Goal: Task Accomplishment & Management: Use online tool/utility

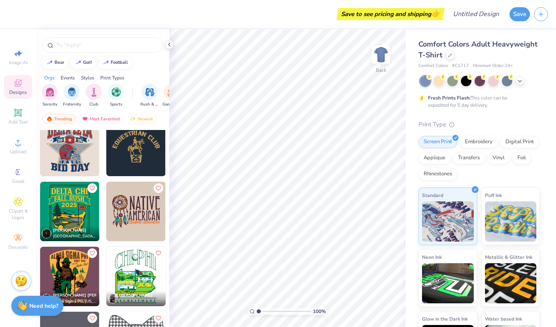
scroll to position [3523, 0]
click at [86, 48] on input "text" at bounding box center [106, 45] width 103 height 8
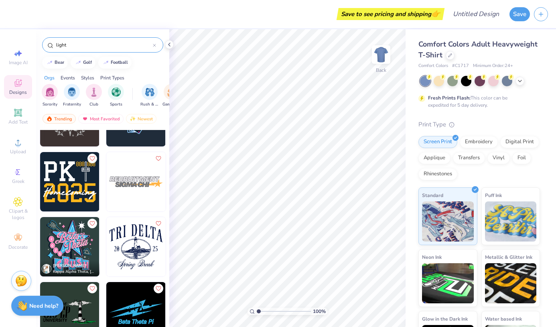
scroll to position [370, 0]
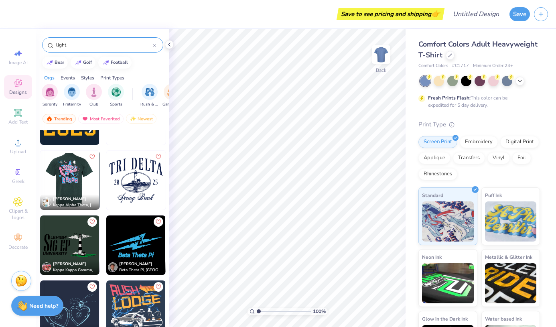
type input "light"
click at [61, 174] on img at bounding box center [69, 179] width 59 height 59
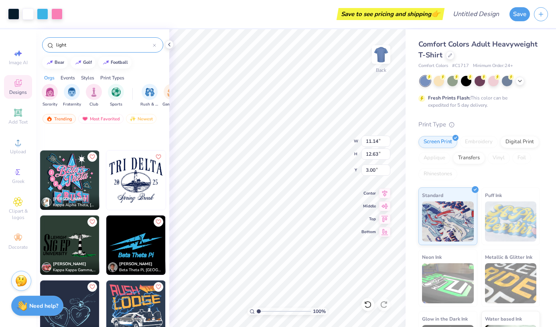
scroll to position [553, 0]
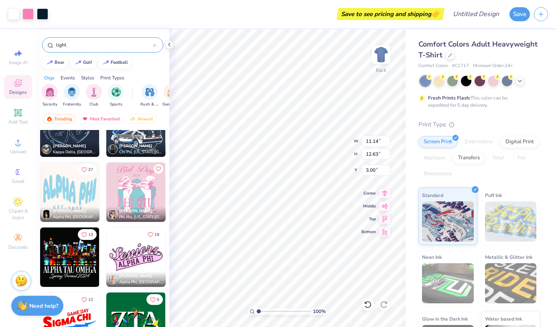
type input "5.78"
type input "3.78"
type input "7.16"
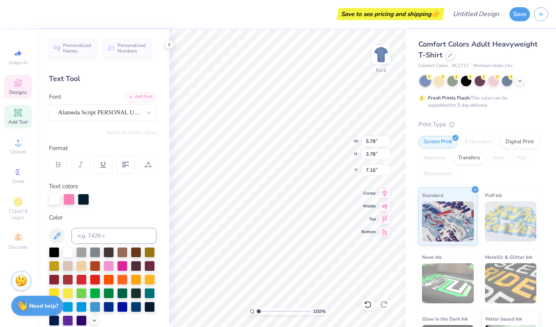
scroll to position [6, 2]
type textarea "T"
type textarea "K"
type textarea "Delta"
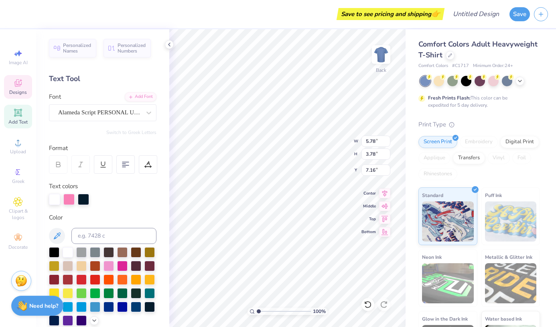
type input "1.26"
type input "1.49"
type input "5.93"
type input "5.98"
type input "3.08"
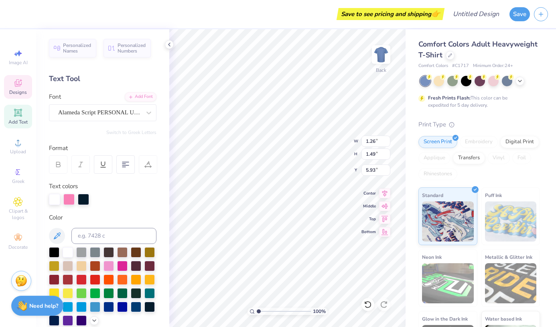
type input "5.62"
type input "1.1290390800524"
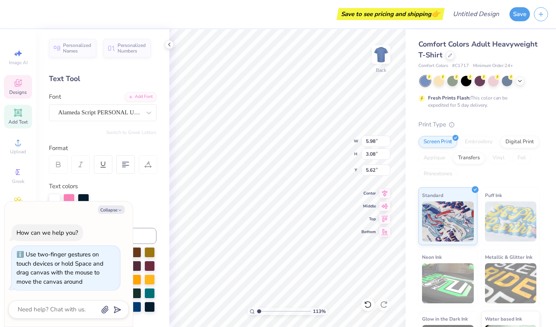
type textarea "x"
type input "1.1290390800524"
type textarea "Bet"
type textarea "x"
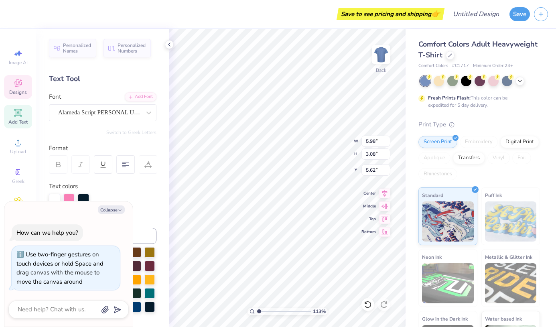
type textarea "B"
type input "1.1290390800524"
type textarea "x"
type input "1.1290390800524"
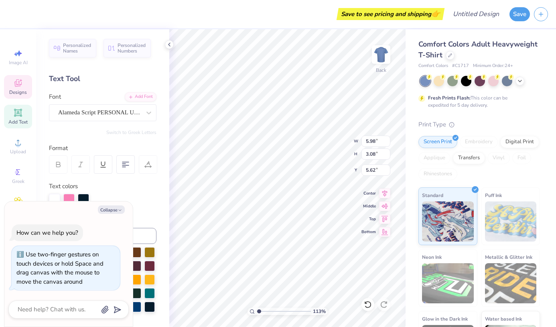
type textarea "x"
type input "1.1290390800524"
type textarea "x"
type input "1.1290390800524"
type textarea "x"
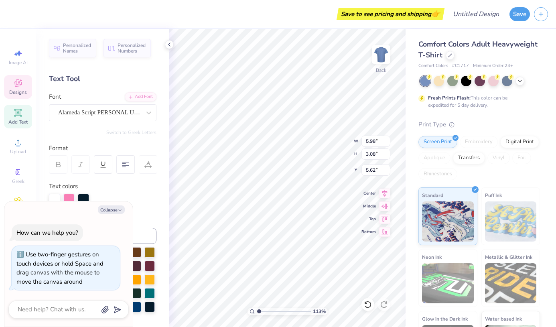
type input "1.1290390800524"
type textarea "x"
type input "1.1290390800524"
type textarea "x"
type input "1.1290390800524"
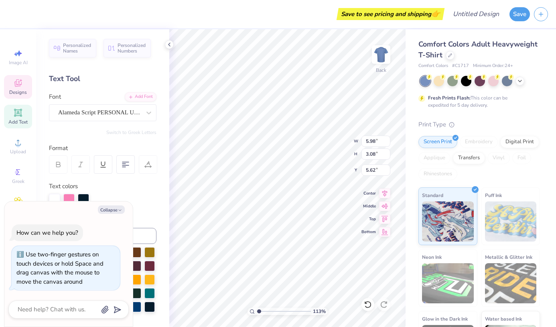
type textarea "x"
type input "1.1290390800524"
type textarea "x"
type input "1.1290390800524"
type textarea "x"
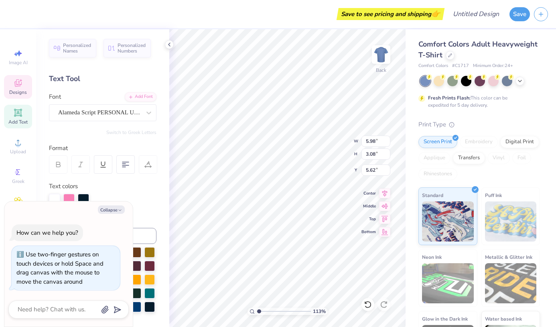
type textarea "K"
type input "1.1290390800524"
type textarea "x"
type textarea "Kap"
type input "1.1290390800524"
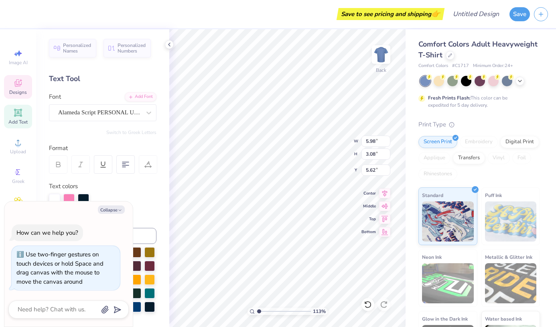
type textarea "x"
type textarea "Kapp"
type input "1.1290390800524"
type textarea "x"
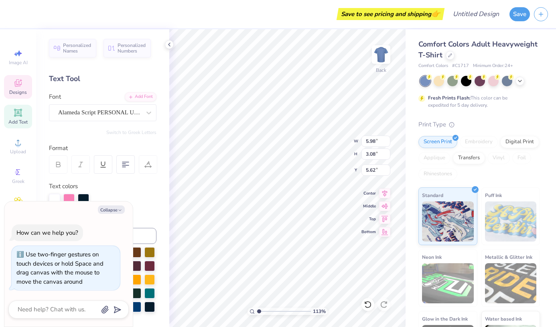
type textarea "Kappa"
type input "1.1290390800524"
type textarea "x"
type input "1.1290390800524"
type input "1.26"
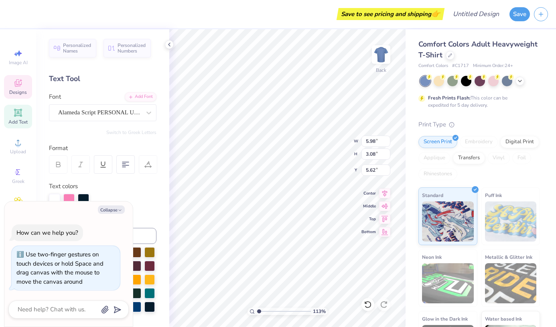
type input "1.49"
type input "5.93"
type textarea "x"
type input "1.1290390800524"
type textarea "x"
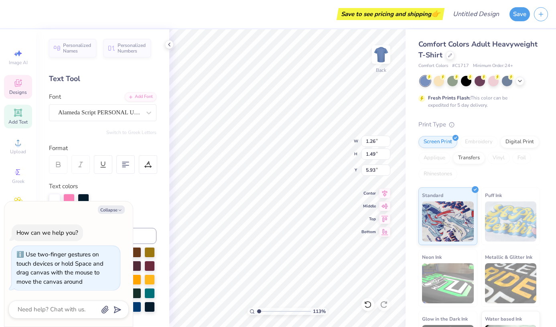
type input "1.172066308587"
type textarea "x"
type input "1.25995233171018"
type textarea "x"
type input "1.25995233171018"
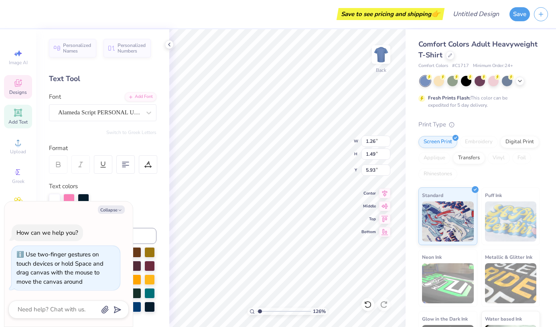
type textarea "x"
type input "1.25995233171018"
type textarea "x"
type input "1.25995233171018"
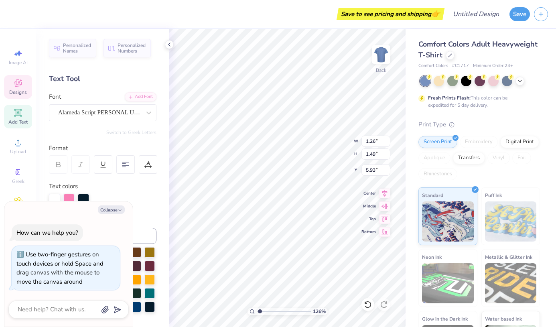
type textarea "x"
type input "1.25995233171018"
type textarea "x"
type textarea "G"
type input "1.25995233171018"
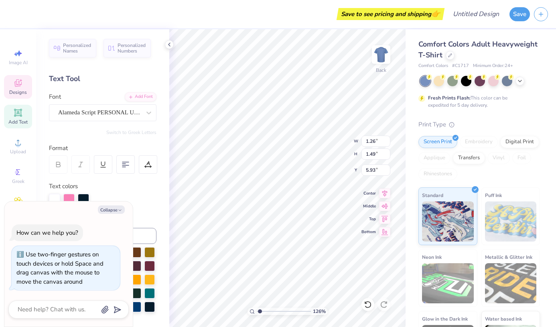
type textarea "x"
type textarea "Gam"
type input "1.25995233171018"
type textarea "x"
type textarea "Gamma"
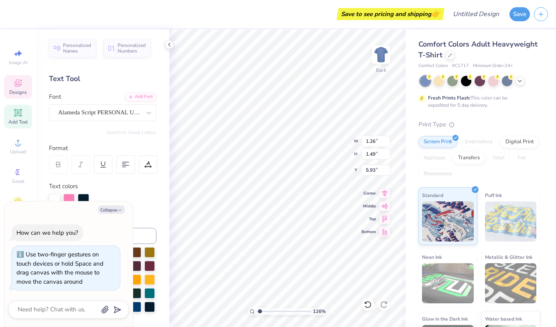
type input "1.25995233171018"
type textarea "x"
type input "1.25995233171018"
type textarea "x"
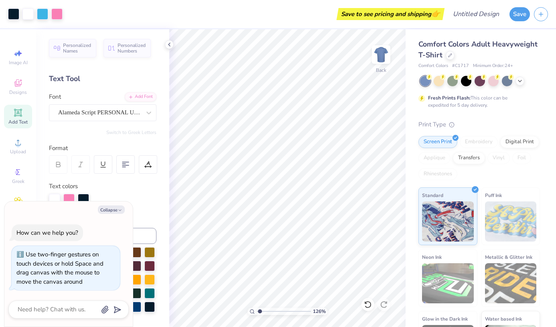
type input "1.25995233171018"
type textarea "x"
type input "1.25995233171018"
type textarea "x"
type input "1.25995233171018"
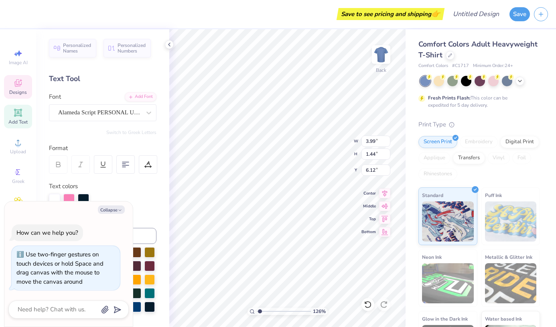
type textarea "x"
type input "5.72"
type input "5.52"
type input "3.82"
type input "7.14"
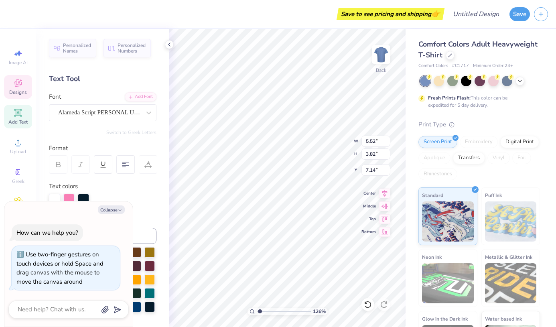
type input "1.25995233171018"
type textarea "x"
type input "1.25995233171018"
type textarea "x"
type input "8.23"
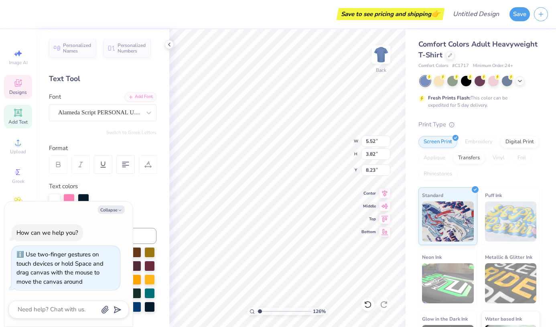
type input "3.99"
type input "1.44"
type input "5.72"
type input "1.25995233171018"
type textarea "x"
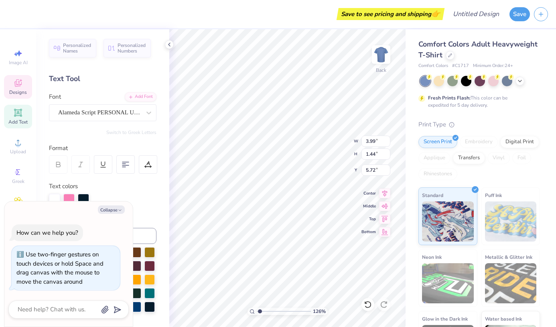
click at [18, 57] on icon at bounding box center [18, 54] width 10 height 10
type input "1.25995233171018"
type textarea "x"
type input "7.92"
select select "4"
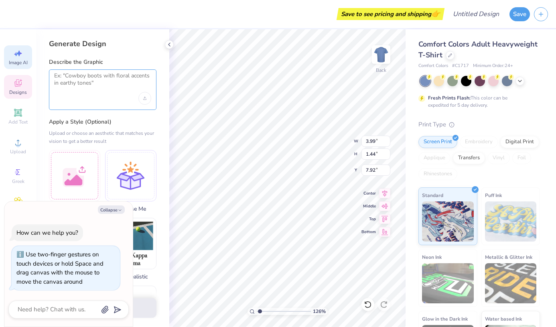
click at [87, 86] on textarea at bounding box center [102, 82] width 97 height 20
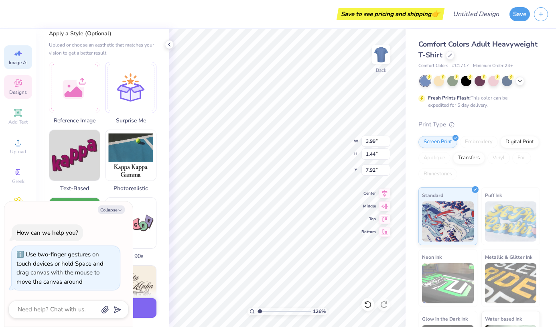
scroll to position [89, 0]
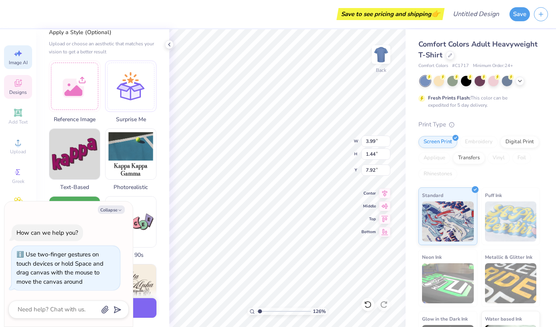
type textarea "kappa gamma delta text with fairy lights and vines"
click at [113, 211] on button "Collapse" at bounding box center [111, 209] width 27 height 8
type textarea "x"
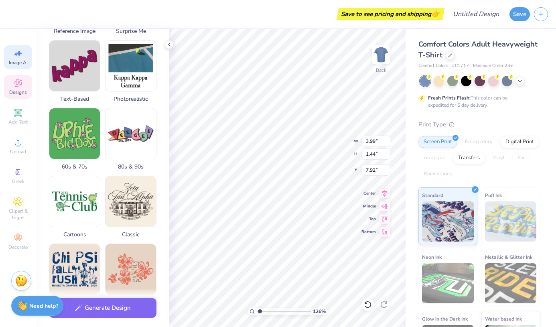
scroll to position [324, 0]
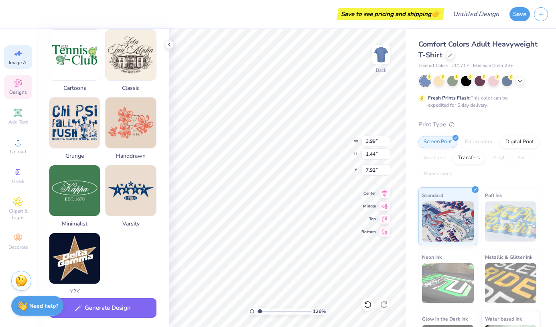
click at [109, 307] on button "Generate Design" at bounding box center [103, 308] width 108 height 20
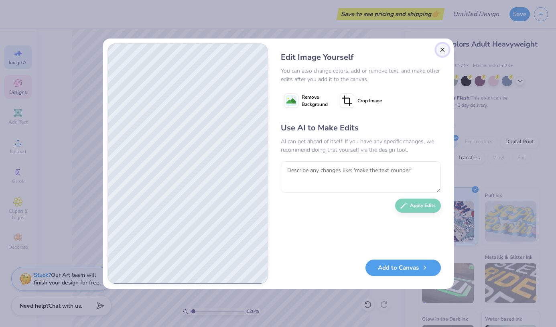
click at [441, 50] on button "Close" at bounding box center [442, 49] width 13 height 13
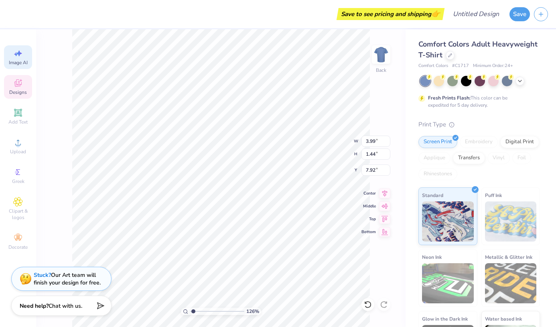
scroll to position [0, 18]
click at [21, 55] on icon at bounding box center [18, 54] width 10 height 10
type input "1.25995233171018"
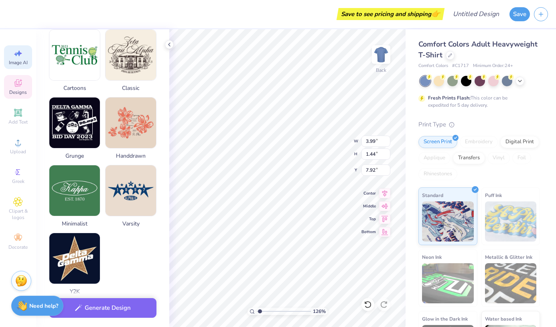
scroll to position [0, 0]
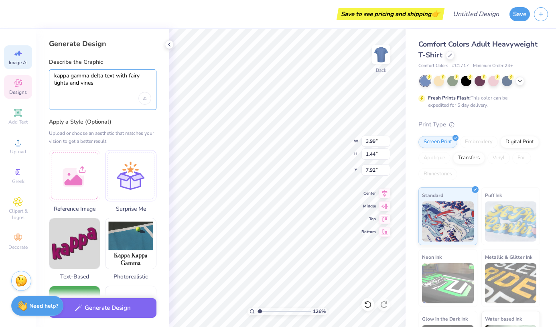
click at [102, 86] on textarea "kappa gamma delta text with fairy lights and vines" at bounding box center [102, 82] width 97 height 20
click at [93, 75] on textarea "kappa gamma delta text with fairy lights and vines" at bounding box center [102, 82] width 97 height 20
click at [74, 74] on textarea "kappa gamma Delta text with fairy lights and vines" at bounding box center [102, 82] width 97 height 20
click at [56, 75] on textarea "kappa Gamma Delta text with fairy lights and vines" at bounding box center [102, 82] width 97 height 20
click at [120, 75] on textarea "Kappa Gamma Delta text with fairy lights and vines" at bounding box center [102, 82] width 97 height 20
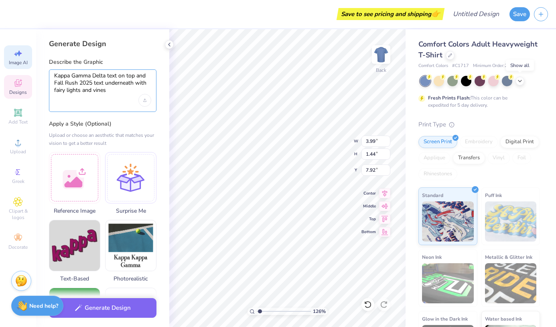
type textarea "Kappa Gamma Delta text on top and Fall Rush 2025 text underneath with fairy lig…"
click at [519, 82] on icon at bounding box center [520, 81] width 6 height 6
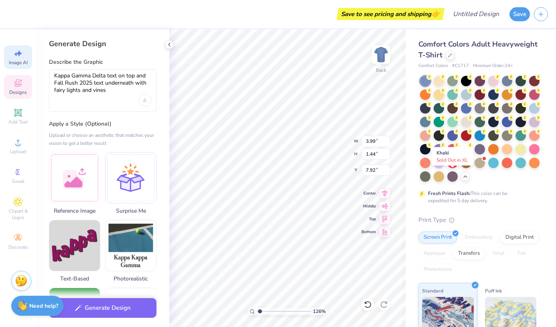
click at [475, 168] on div at bounding box center [480, 163] width 10 height 10
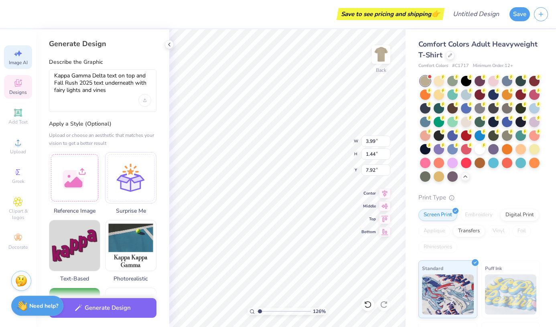
type input "1.25995233171018"
type textarea "x"
type input "1.25995233171018"
type textarea "x"
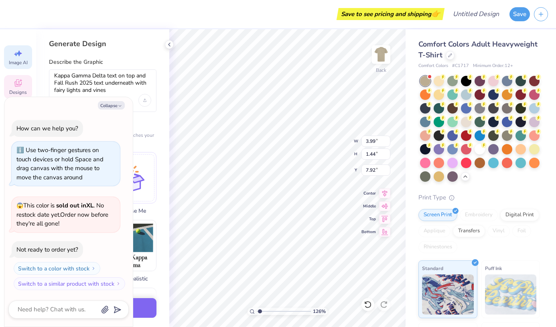
type input "1.25995233171018"
click at [113, 106] on button "Collapse" at bounding box center [111, 105] width 27 height 8
type textarea "x"
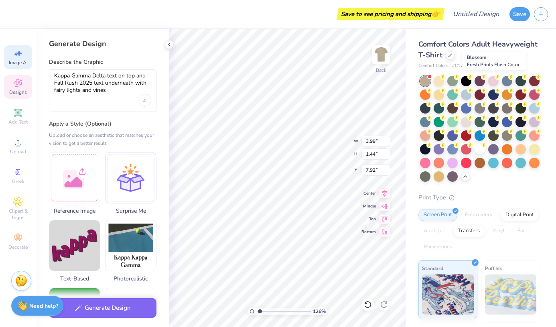
click at [492, 83] on div at bounding box center [493, 81] width 10 height 10
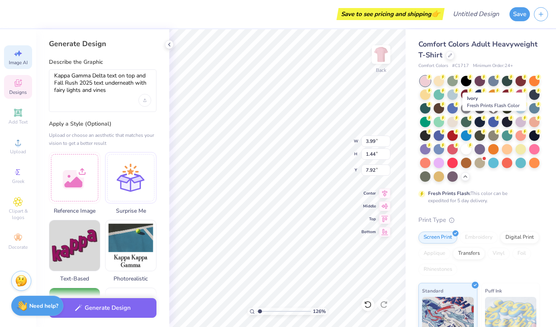
click at [458, 121] on div at bounding box center [452, 122] width 10 height 10
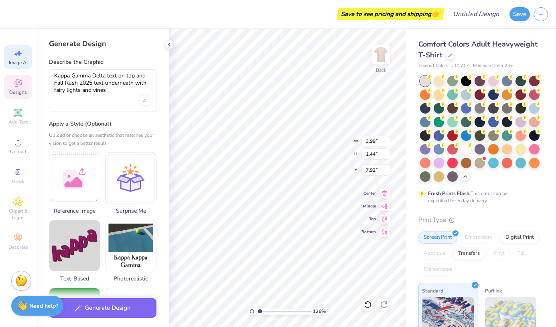
type input "1.25995233171018"
click at [107, 303] on button "Generate Design" at bounding box center [103, 308] width 108 height 20
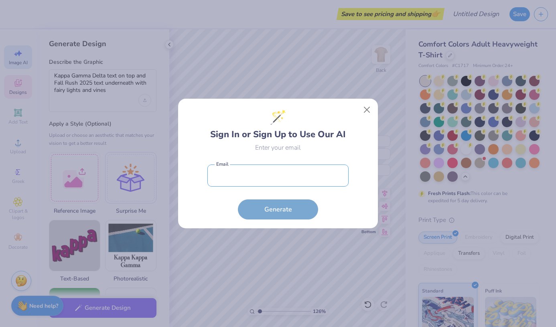
click at [317, 175] on input "email" at bounding box center [277, 175] width 141 height 22
type input "kgdmsu@gmail.com"
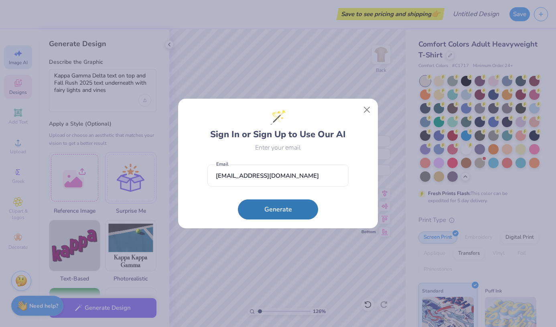
click at [271, 209] on button "Generate" at bounding box center [278, 209] width 80 height 20
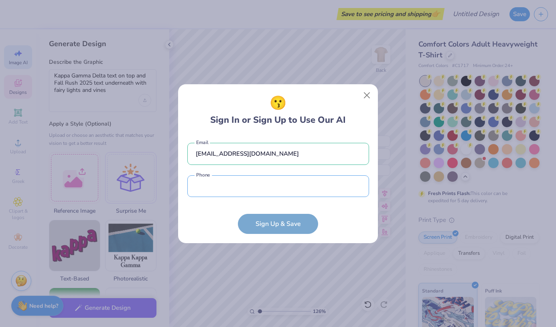
click at [259, 181] on input "tel" at bounding box center [278, 186] width 182 height 22
type input "(248) 930-9371"
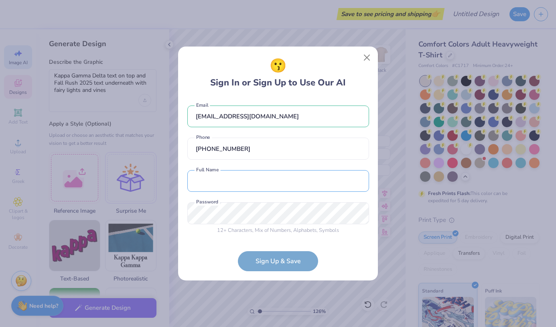
click at [259, 174] on input "text" at bounding box center [278, 181] width 182 height 22
type input "Kappa Gamma Delta Prez"
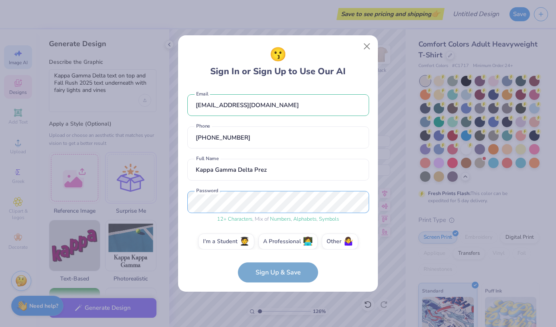
scroll to position [8, 0]
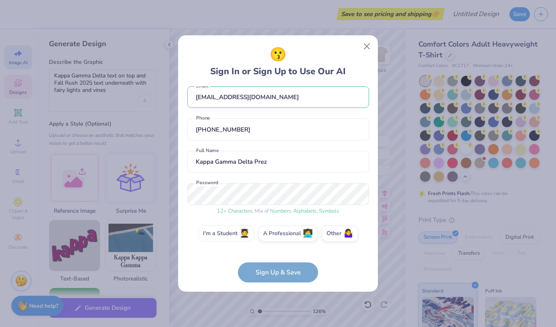
click at [232, 232] on label "I'm a Student 🧑‍🎓" at bounding box center [226, 233] width 56 height 16
click at [276, 241] on input "I'm a Student 🧑‍🎓" at bounding box center [278, 243] width 5 height 5
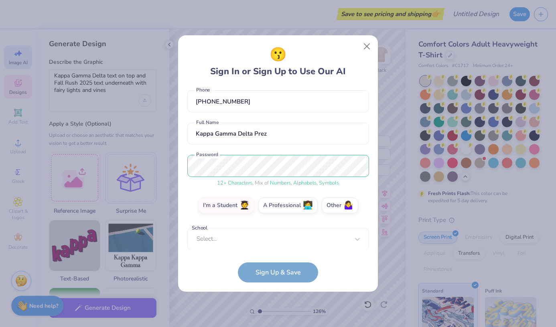
click at [264, 237] on div "Select..." at bounding box center [278, 239] width 182 height 22
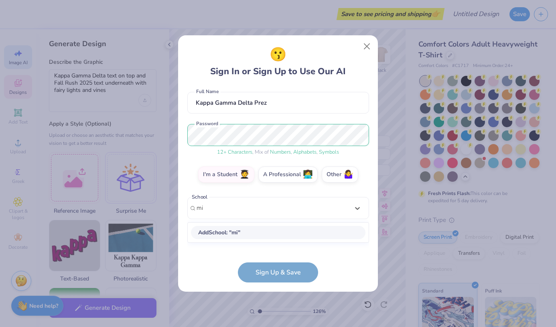
scroll to position [67, 0]
type input "michigan state"
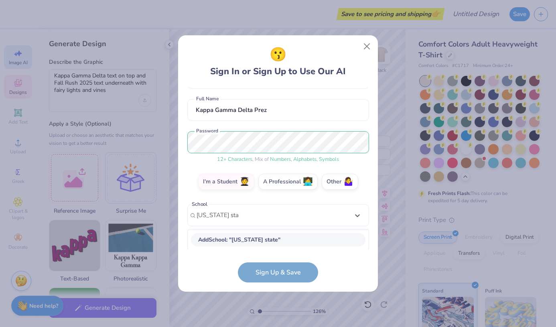
type input "1.25995233171018"
type input "michigan state"
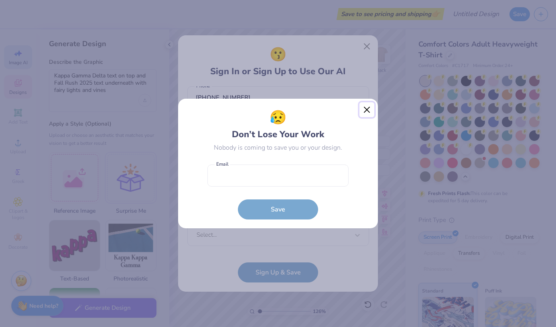
click at [361, 108] on button "Close" at bounding box center [366, 109] width 15 height 15
type input "1.25995233171018"
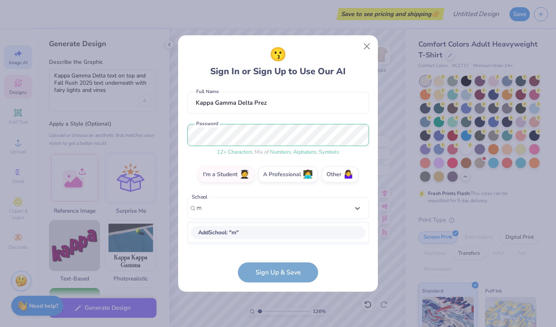
scroll to position [67, 0]
type input "michigan state"
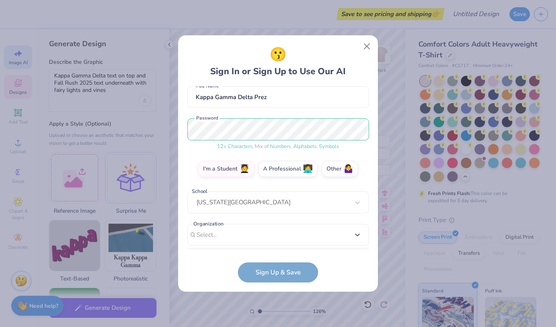
click at [256, 233] on div "option focused, 8 of 15. 15 results available. Use Up and Down to choose option…" at bounding box center [278, 297] width 182 height 146
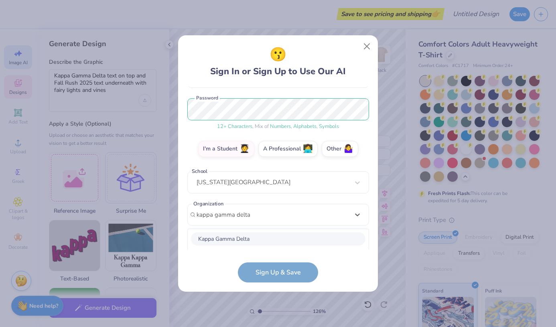
scroll to position [193, 0]
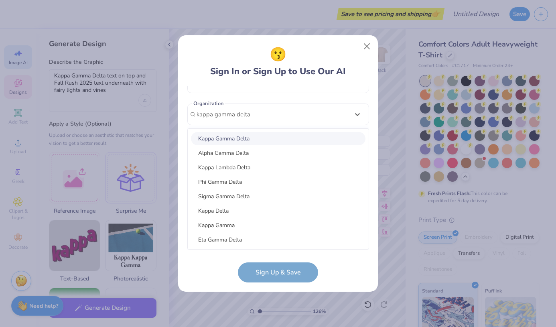
click at [265, 140] on div "Kappa Gamma Delta" at bounding box center [278, 138] width 175 height 13
type input "kappa gamma delta"
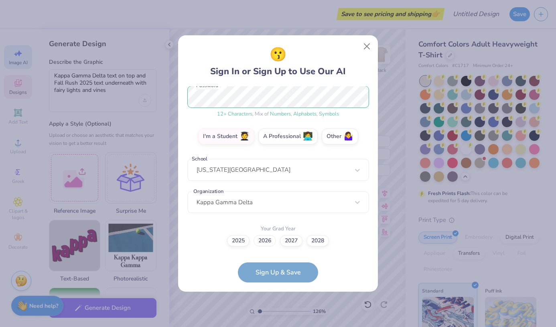
click at [264, 241] on label "2026" at bounding box center [265, 240] width 22 height 11
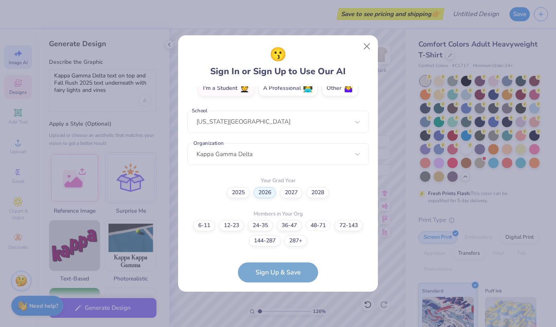
click at [322, 224] on label "48-71" at bounding box center [318, 225] width 25 height 11
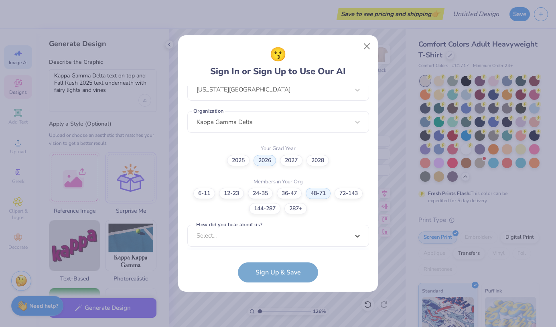
click at [266, 241] on div "option LinkedIn focused, 9 of 15. 15 results available. Use Up and Down to choo…" at bounding box center [278, 298] width 182 height 146
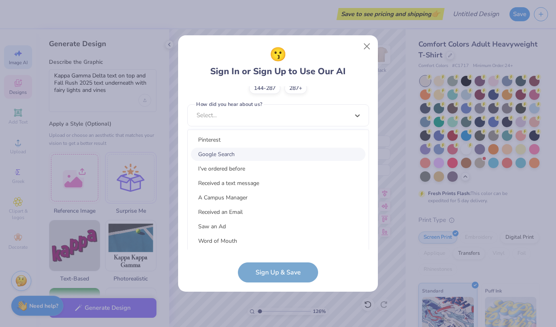
click at [260, 153] on div "Google Search" at bounding box center [278, 154] width 175 height 13
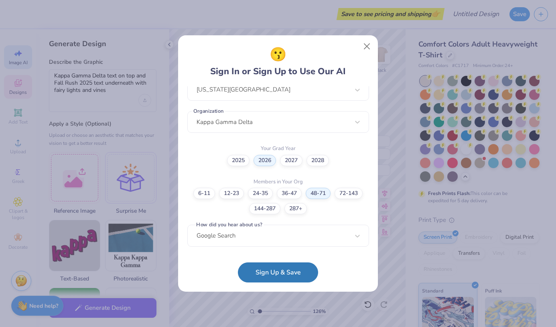
click at [279, 276] on button "Sign Up & Save" at bounding box center [278, 272] width 80 height 20
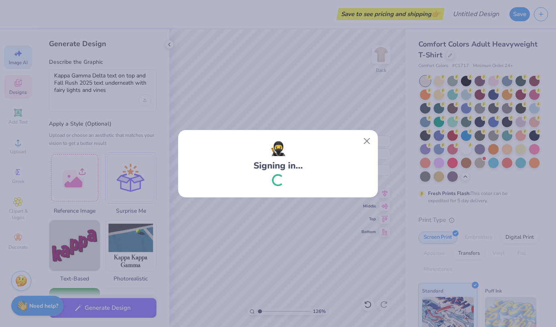
type input "1.25995233171018"
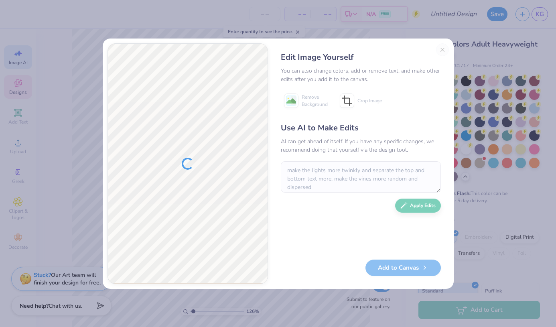
scroll to position [7, 0]
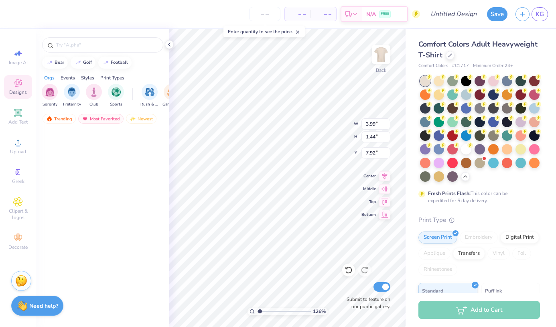
scroll to position [965, 0]
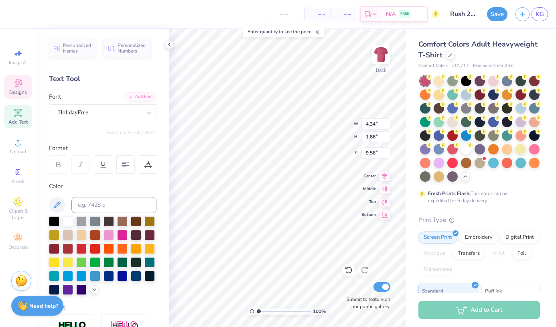
scroll to position [6, 1]
type textarea "Thet"
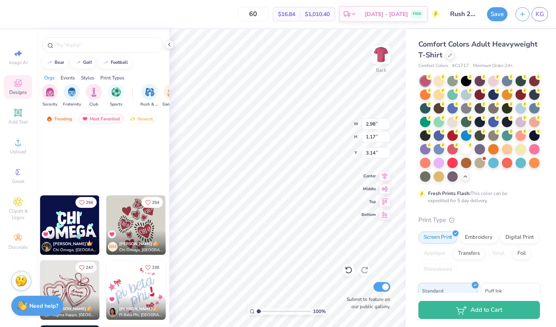
scroll to position [153, 0]
